Goal: Unclear: Browse casually

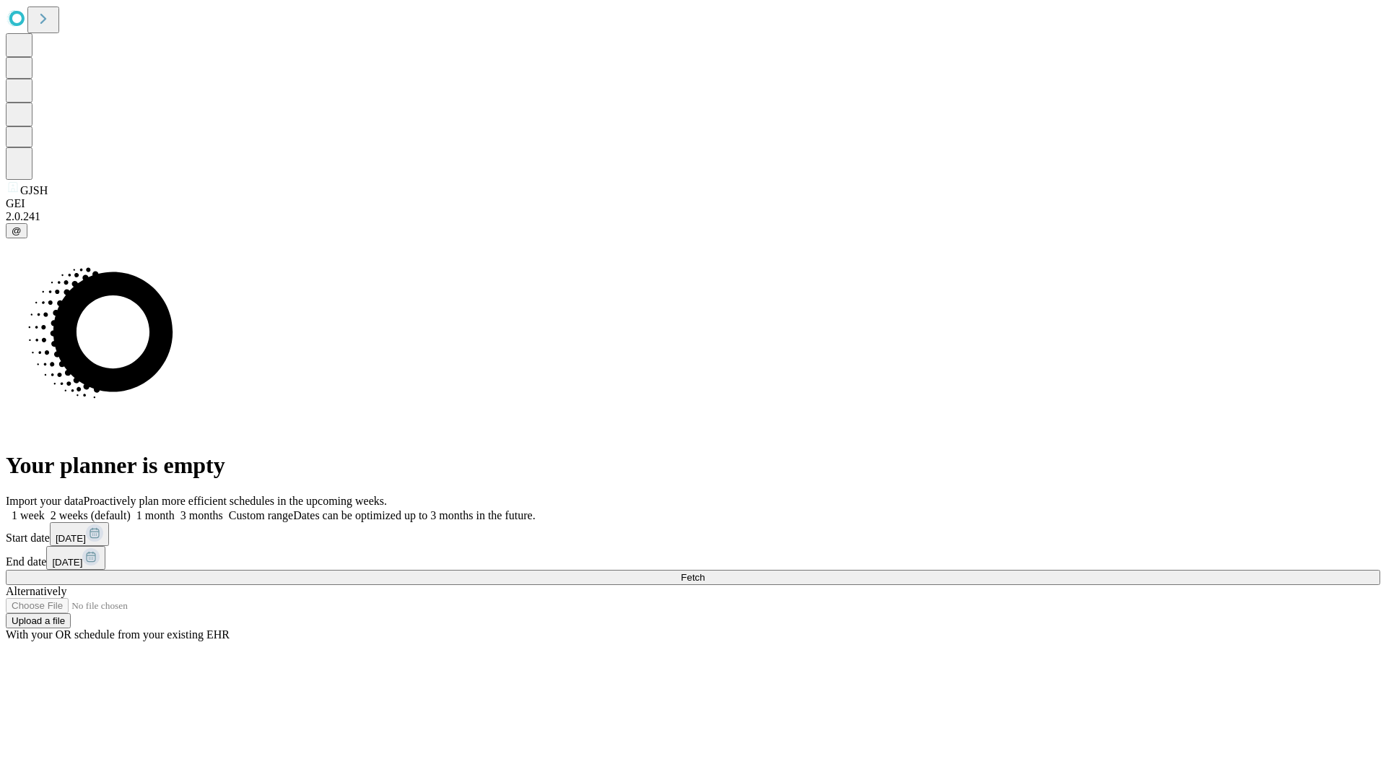
click at [705, 572] on span "Fetch" at bounding box center [693, 577] width 24 height 11
